Goal: Transaction & Acquisition: Book appointment/travel/reservation

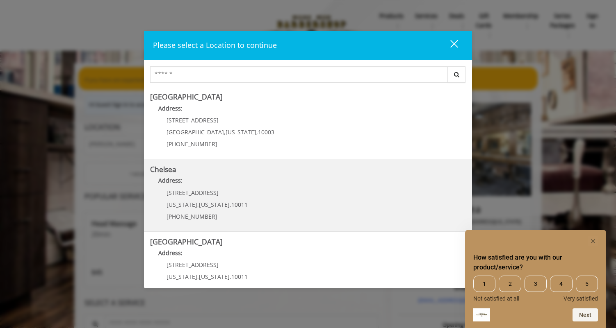
click at [280, 221] on link "Chelsea Address: [STREET_ADDRESS][US_STATE][US_STATE] (917) 639-3902" at bounding box center [308, 196] width 316 height 60
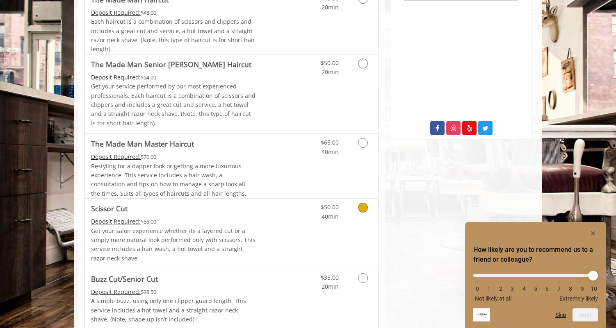
scroll to position [380, 0]
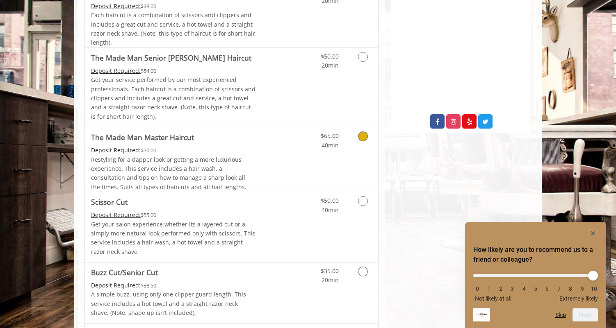
click at [362, 134] on icon "Grooming services" at bounding box center [363, 137] width 10 height 10
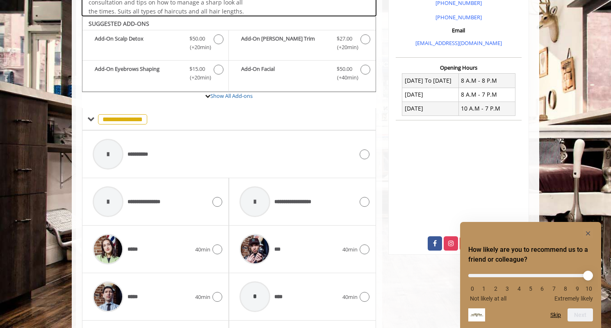
scroll to position [273, 0]
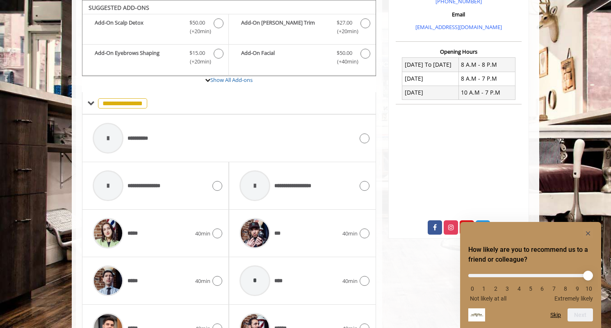
click at [399, 271] on div "Chelsea 169 W 23rd Street,170 W 23rd Street, New York Phone +(917) 639-3902 +(6…" at bounding box center [458, 165] width 153 height 691
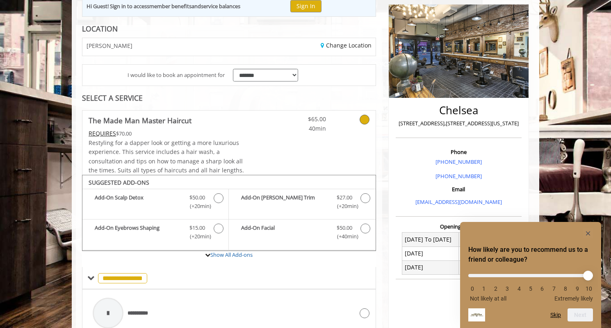
scroll to position [138, 0]
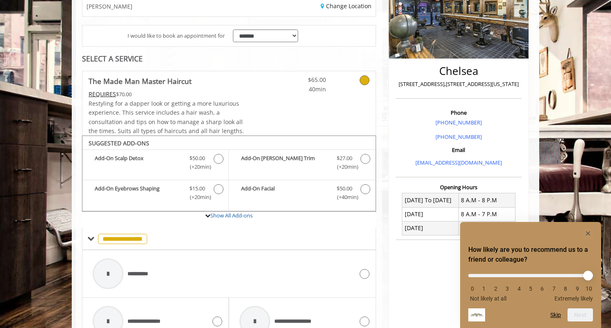
click at [384, 228] on div "Chelsea 169 W 23rd Street,170 W 23rd Street, New York Phone +(917) 639-3902 +(6…" at bounding box center [458, 301] width 153 height 691
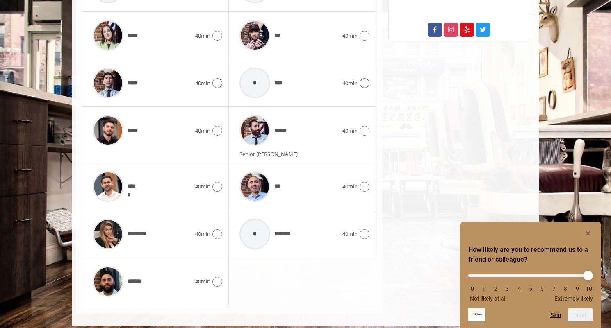
scroll to position [478, 0]
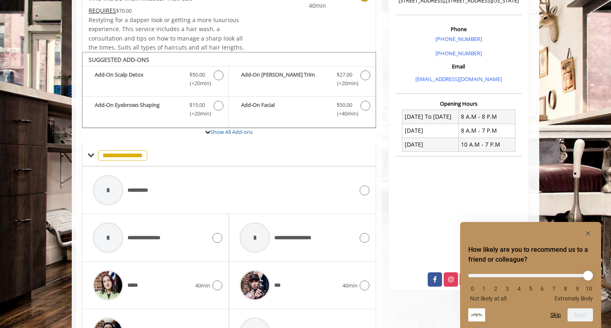
scroll to position [189, 0]
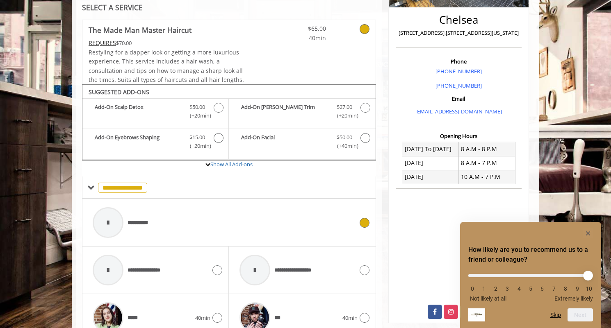
click at [109, 223] on div at bounding box center [108, 222] width 31 height 31
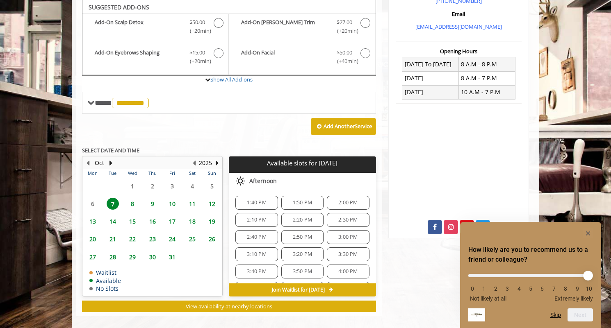
click at [113, 204] on span "7" at bounding box center [113, 204] width 12 height 12
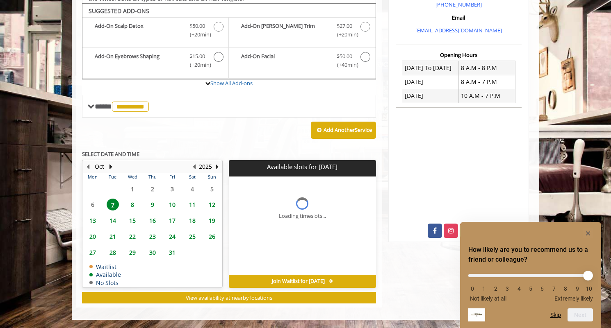
scroll to position [282, 0]
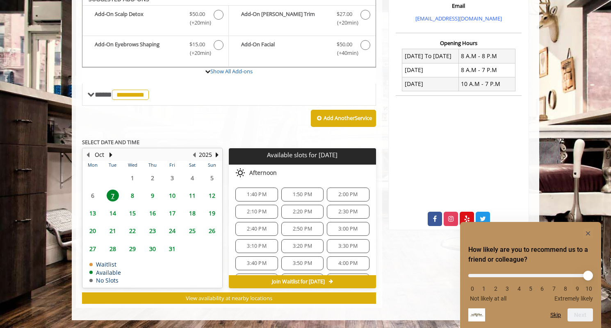
click at [302, 193] on span "1:50 PM" at bounding box center [302, 194] width 19 height 7
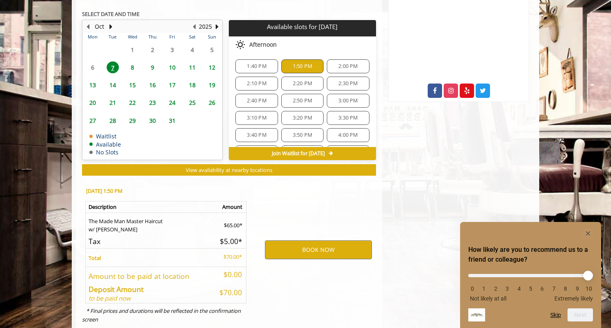
scroll to position [430, 0]
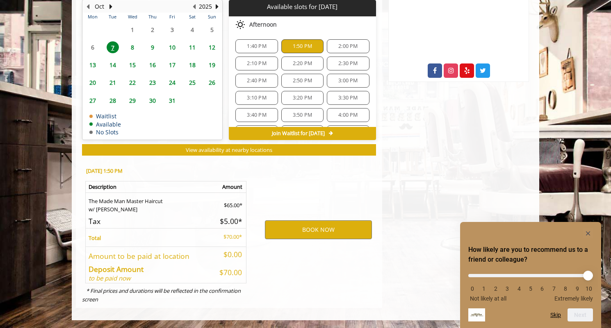
click at [302, 193] on div "BOOK NOW" at bounding box center [318, 230] width 127 height 140
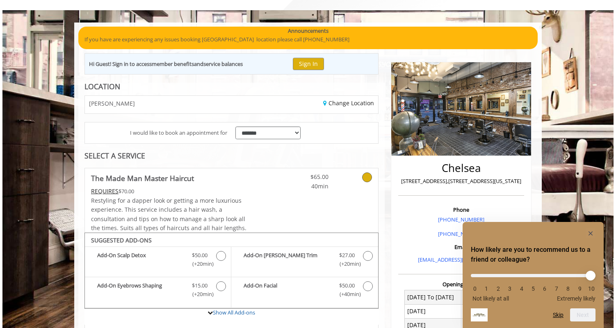
scroll to position [0, 0]
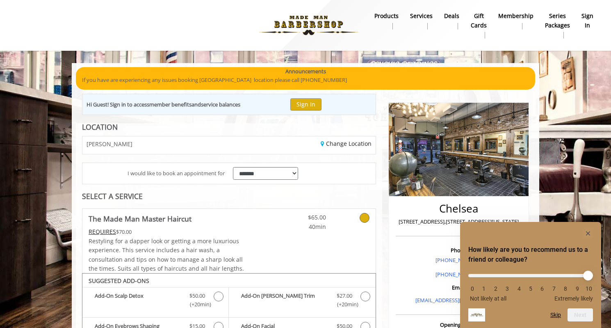
click at [457, 39] on li "Deals" at bounding box center [451, 25] width 27 height 30
click at [448, 141] on img at bounding box center [459, 149] width 140 height 93
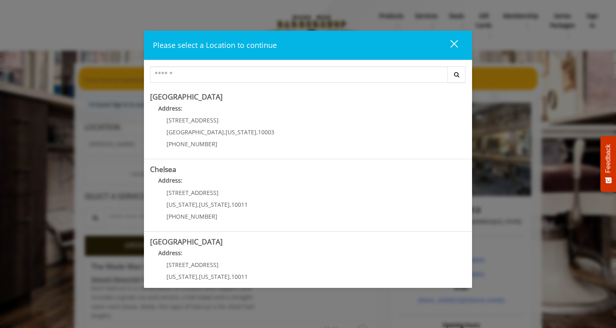
click at [453, 40] on div "close" at bounding box center [449, 45] width 16 height 12
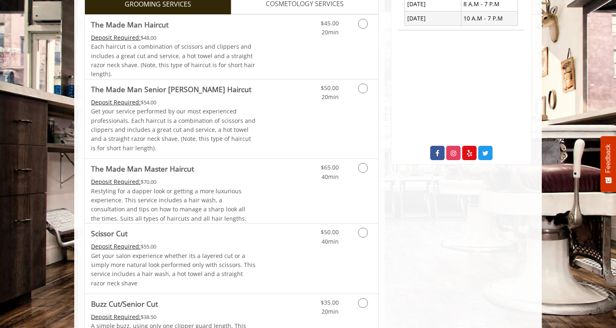
scroll to position [364, 0]
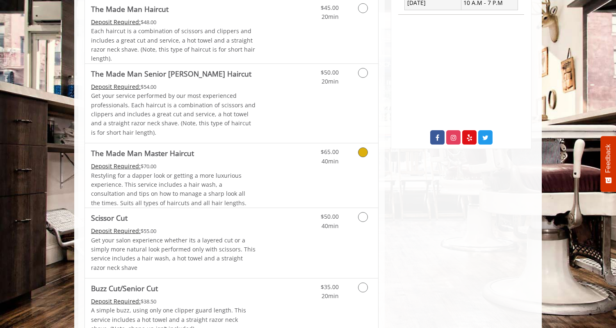
click at [364, 155] on icon "Grooming services" at bounding box center [363, 153] width 10 height 10
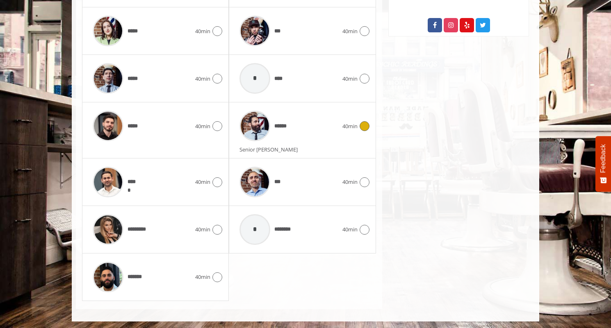
scroll to position [478, 0]
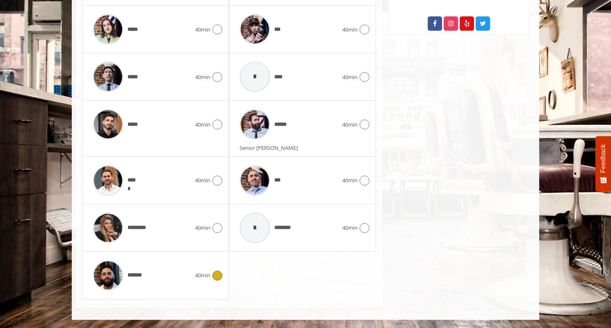
click at [221, 279] on icon at bounding box center [217, 276] width 10 height 10
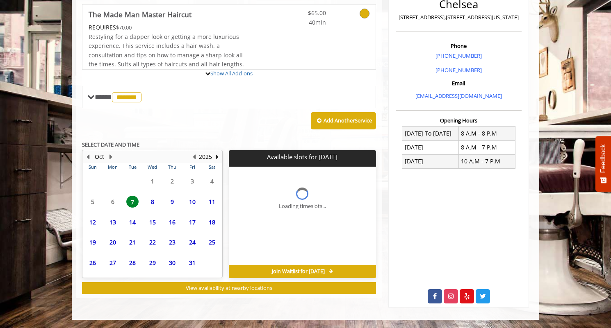
scroll to position [270, 0]
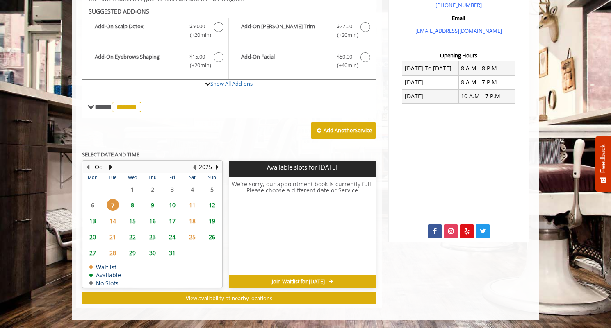
click at [136, 206] on span "8" at bounding box center [132, 205] width 12 height 12
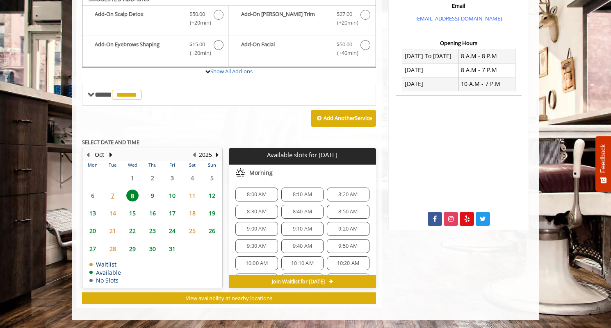
click at [110, 196] on span "7" at bounding box center [113, 196] width 12 height 12
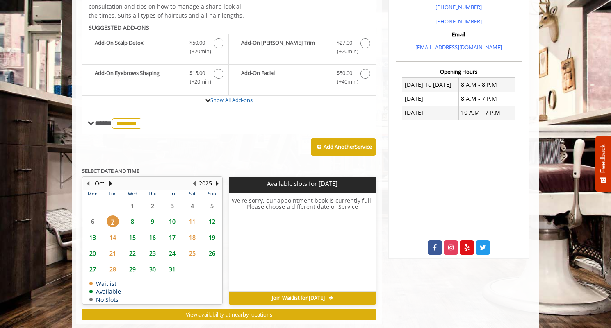
scroll to position [270, 0]
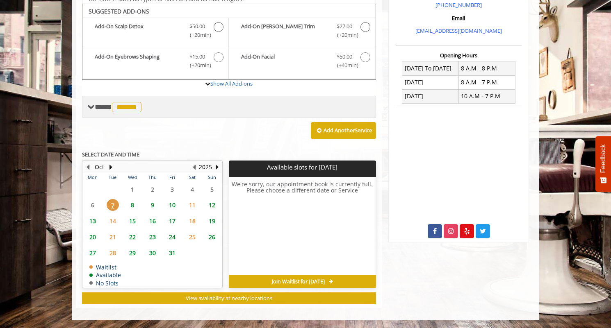
click at [133, 105] on span "*******" at bounding box center [127, 107] width 30 height 10
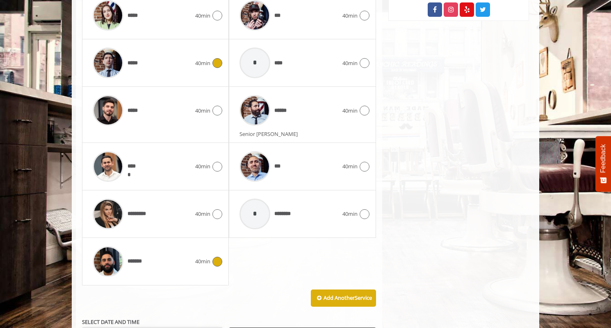
scroll to position [496, 0]
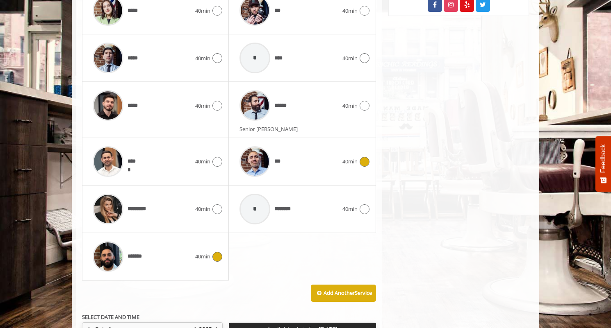
click at [361, 164] on icon at bounding box center [364, 162] width 10 height 10
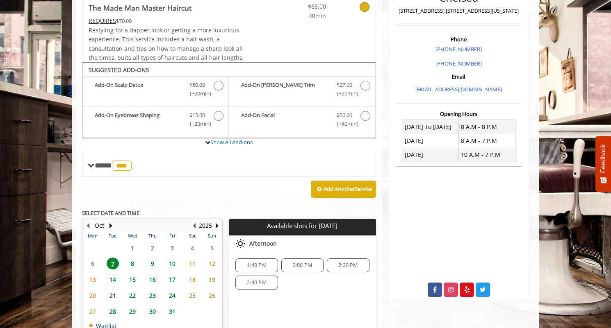
scroll to position [270, 0]
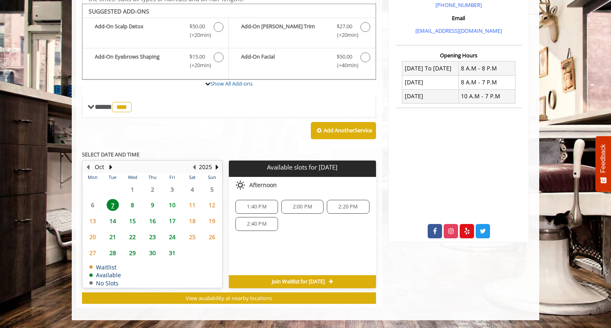
click at [303, 207] on span "2:00 PM" at bounding box center [302, 207] width 19 height 7
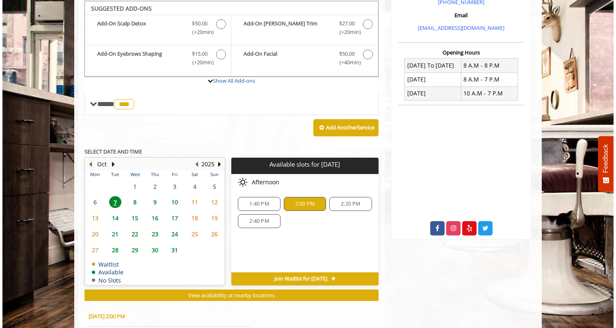
scroll to position [0, 0]
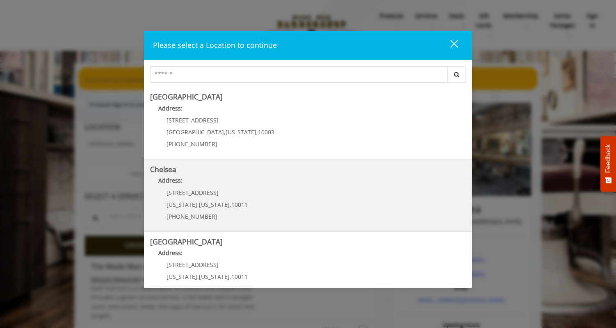
click at [184, 194] on span "[STREET_ADDRESS]" at bounding box center [192, 193] width 52 height 8
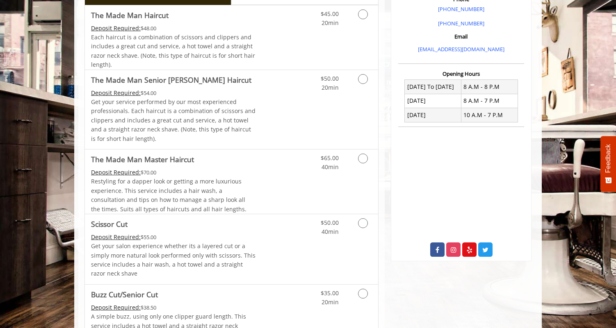
scroll to position [283, 0]
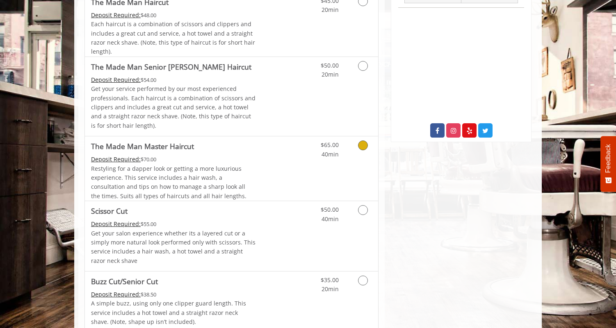
click at [362, 141] on icon "Grooming services" at bounding box center [363, 146] width 10 height 10
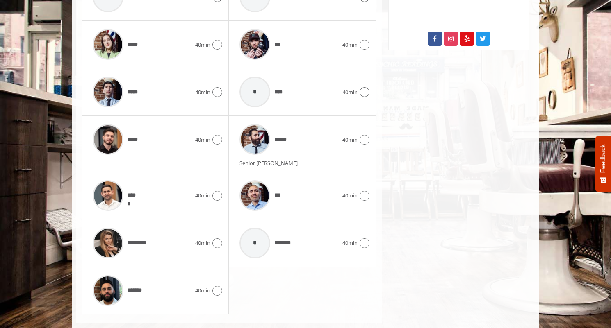
scroll to position [463, 0]
click at [109, 242] on img at bounding box center [108, 242] width 31 height 31
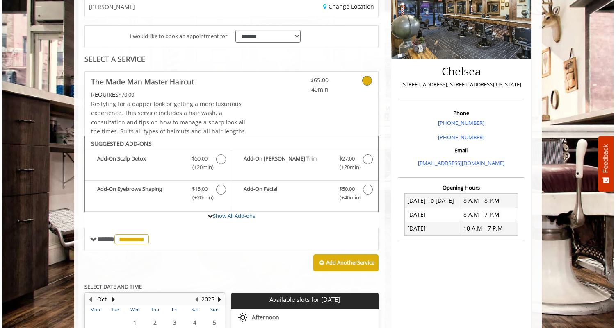
scroll to position [0, 0]
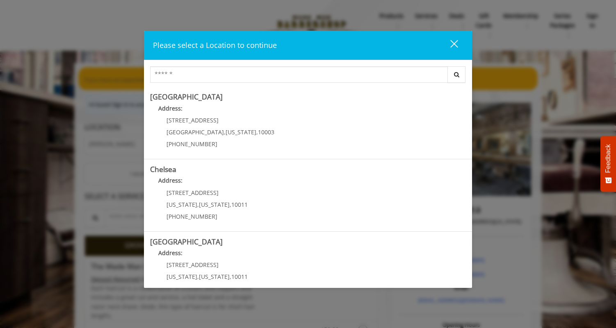
click at [453, 45] on div "close dialog" at bounding box center [454, 44] width 8 height 8
